Goal: Task Accomplishment & Management: Use online tool/utility

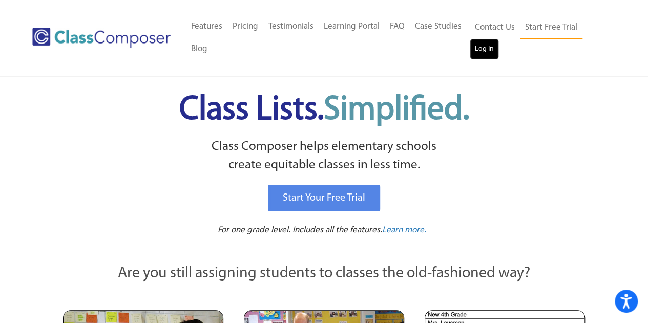
click at [485, 53] on link "Log In" at bounding box center [484, 49] width 29 height 20
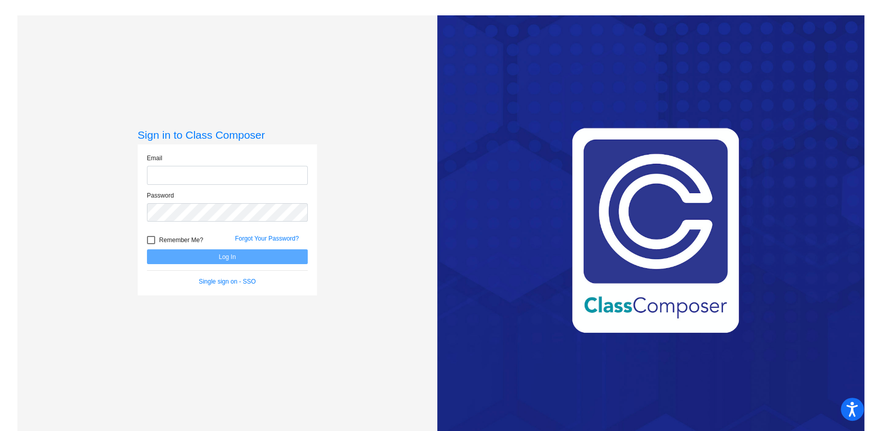
type input "M"
type input "[PERSON_NAME][EMAIL_ADDRESS][DOMAIN_NAME]"
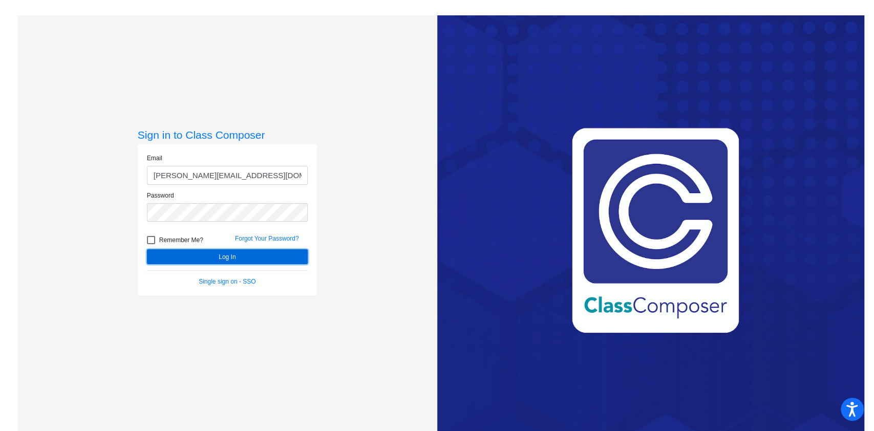
click at [225, 259] on button "Log In" at bounding box center [227, 256] width 161 height 15
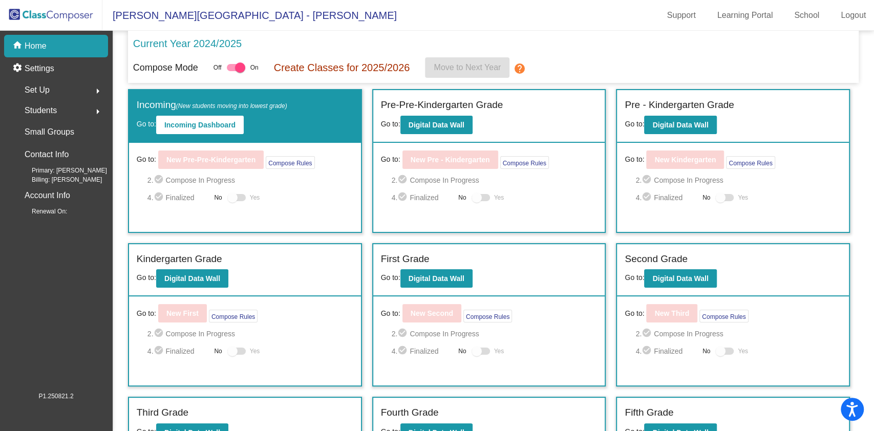
click at [873, 128] on mat-sidenav-content "Current Year 2024/2025 Compose Mode Off On Create Classes for 2025/2026 Move to…" at bounding box center [494, 231] width 762 height 401
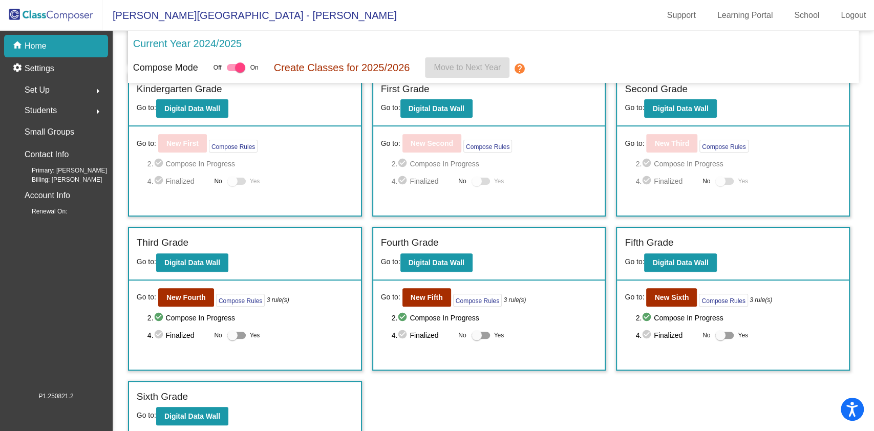
scroll to position [172, 0]
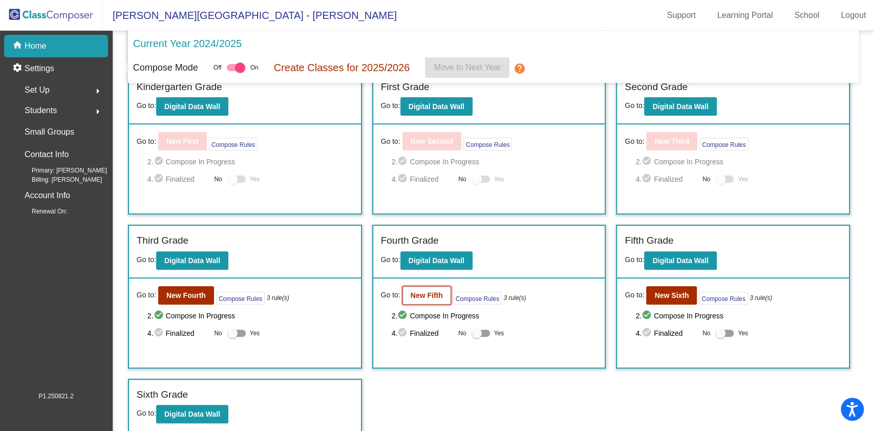
click at [430, 294] on b "New Fifth" at bounding box center [427, 295] width 32 height 8
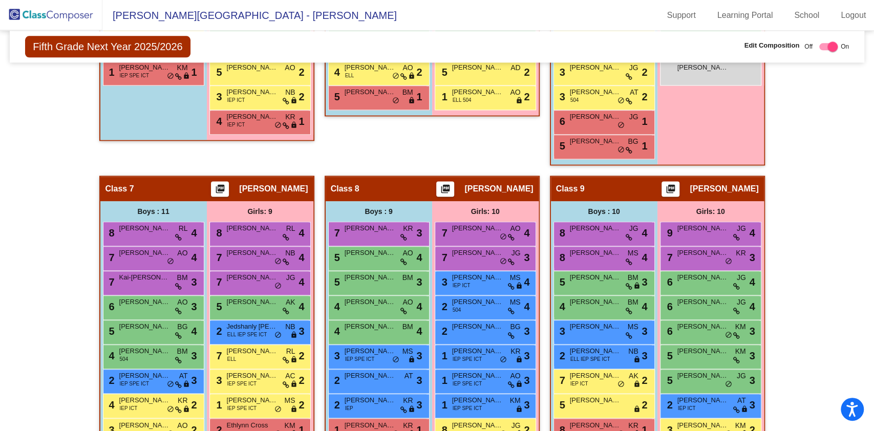
scroll to position [925, 0]
